Goal: Check status

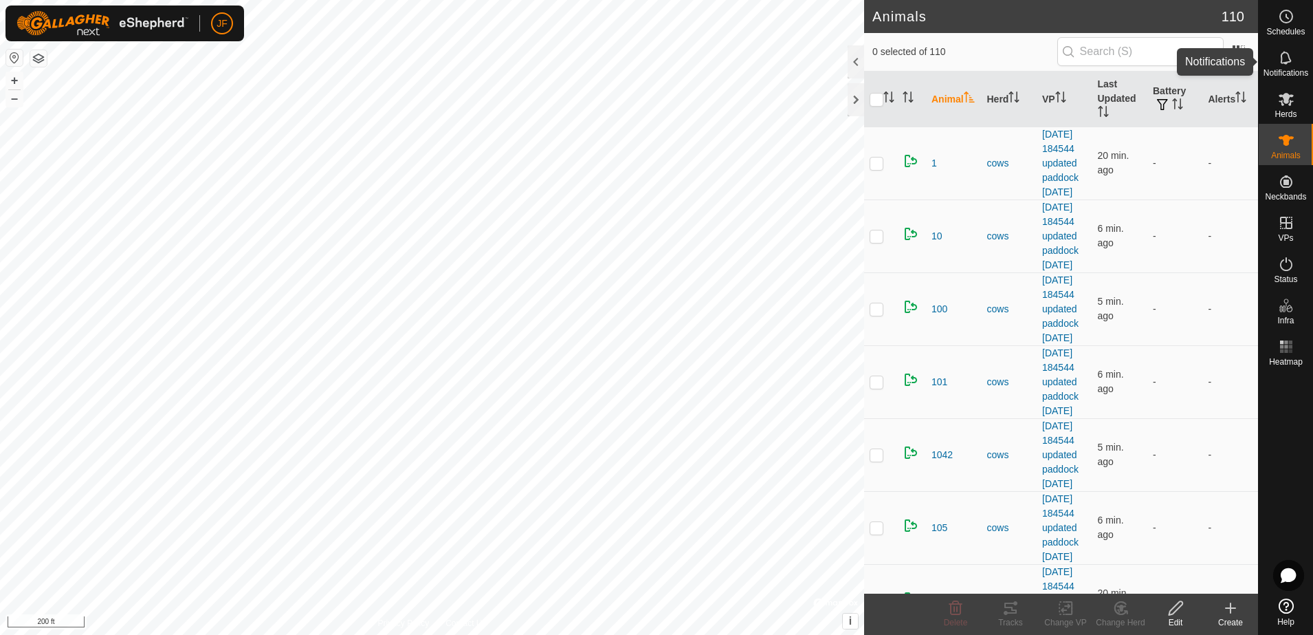
click at [1287, 57] on icon at bounding box center [1286, 58] width 17 height 17
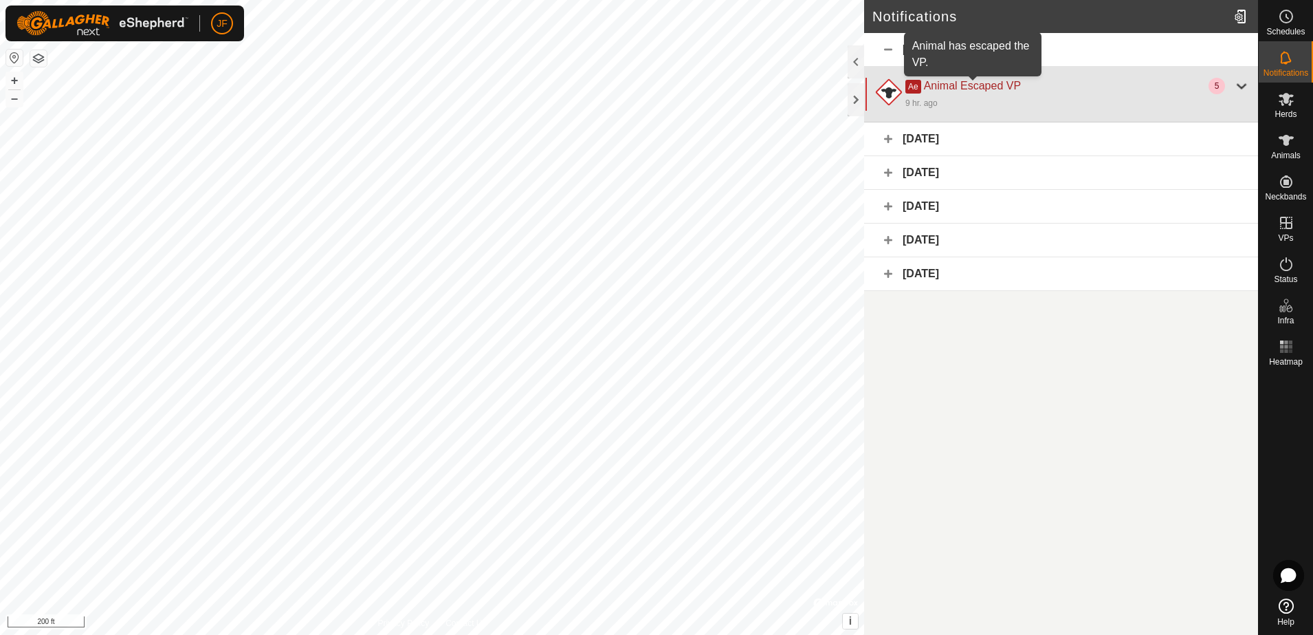
click at [985, 84] on span "Animal Escaped VP" at bounding box center [972, 86] width 97 height 12
